Goal: Transaction & Acquisition: Obtain resource

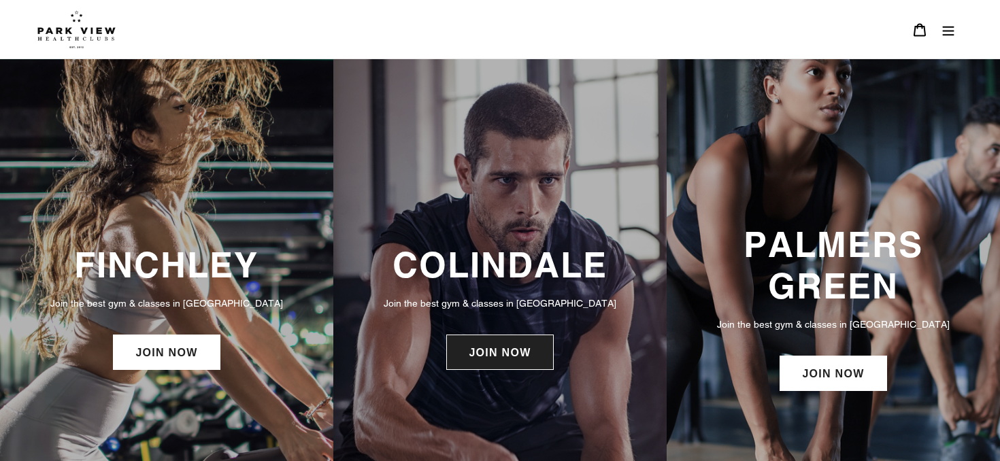
click at [501, 352] on link "JOIN NOW" at bounding box center [499, 352] width 107 height 35
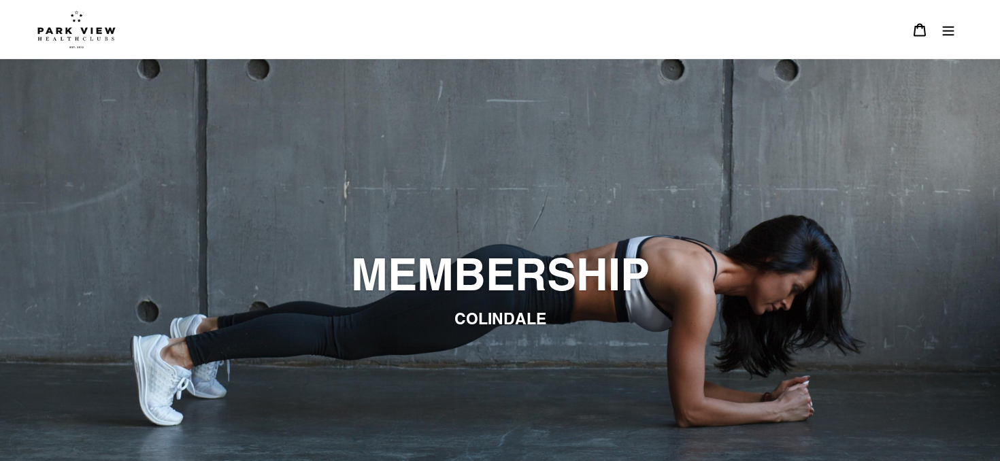
click at [946, 37] on button "Menu" at bounding box center [948, 29] width 29 height 29
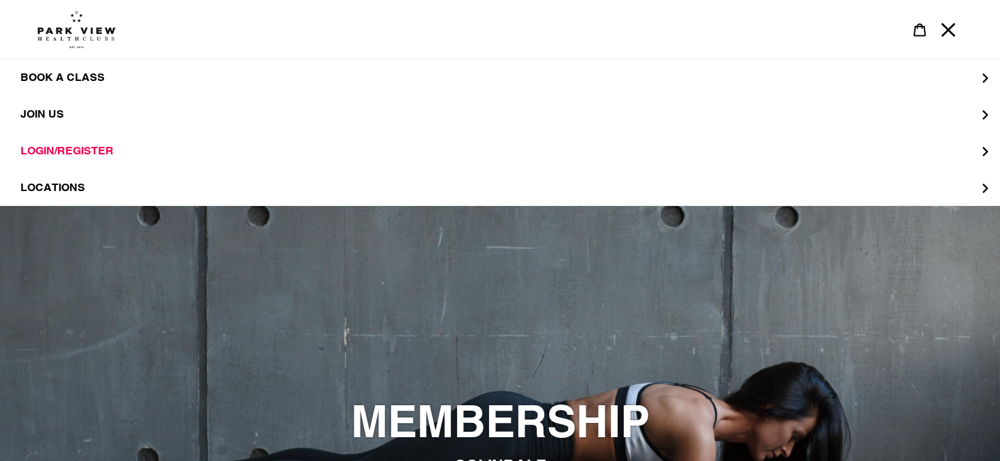
click at [601, 358] on div "slideshow" at bounding box center [500, 436] width 1000 height 461
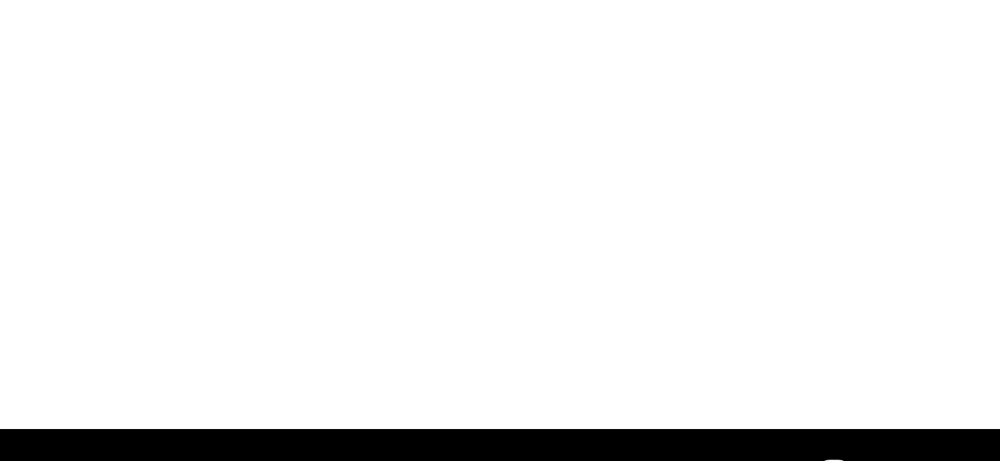
scroll to position [1476, 0]
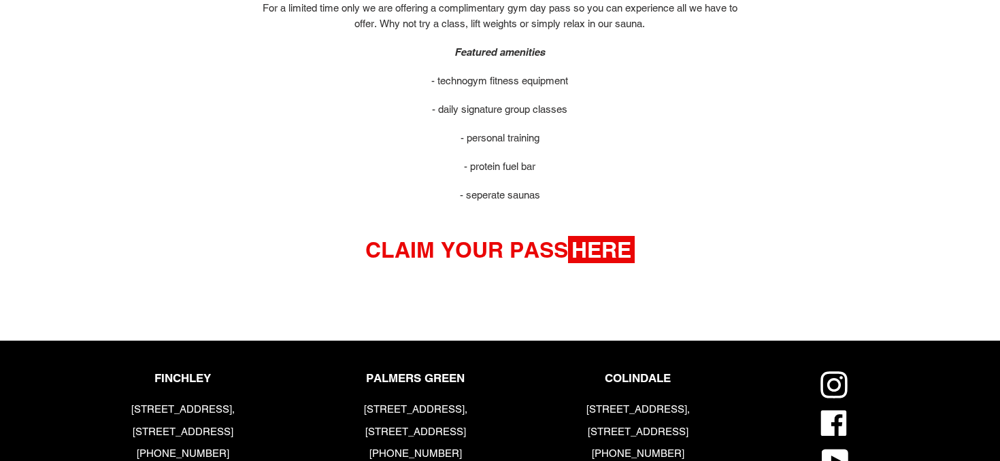
scroll to position [822, 0]
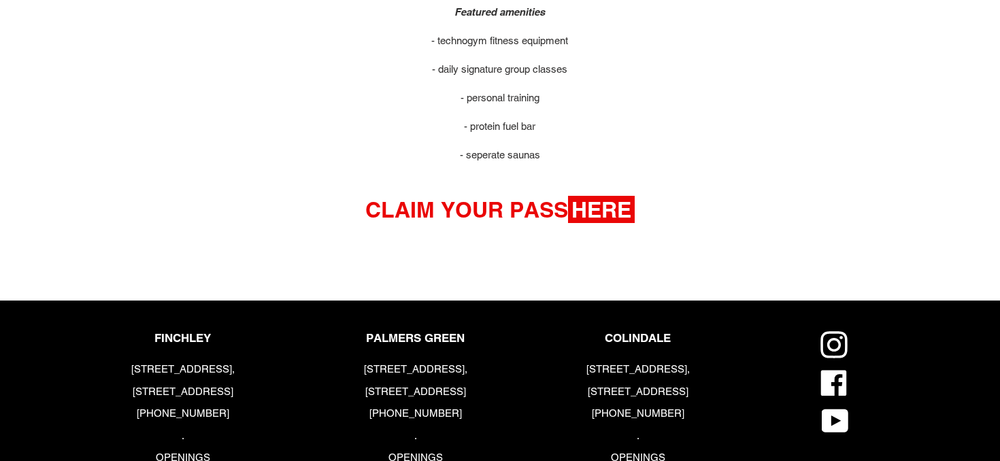
click at [609, 219] on strong "HERE" at bounding box center [601, 209] width 67 height 27
